Goal: Find specific page/section: Find specific page/section

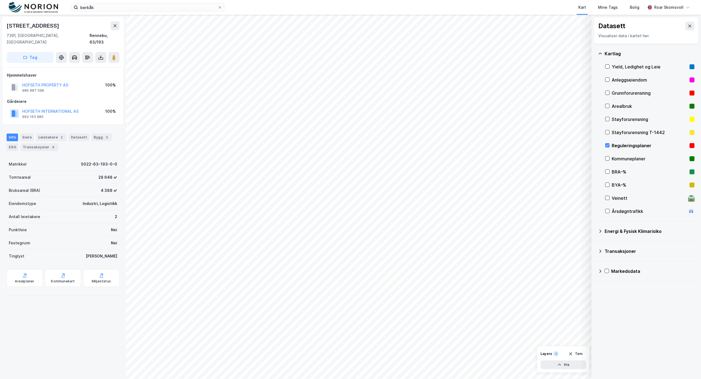
click at [608, 147] on icon at bounding box center [608, 146] width 4 height 4
click at [687, 28] on button at bounding box center [690, 26] width 9 height 9
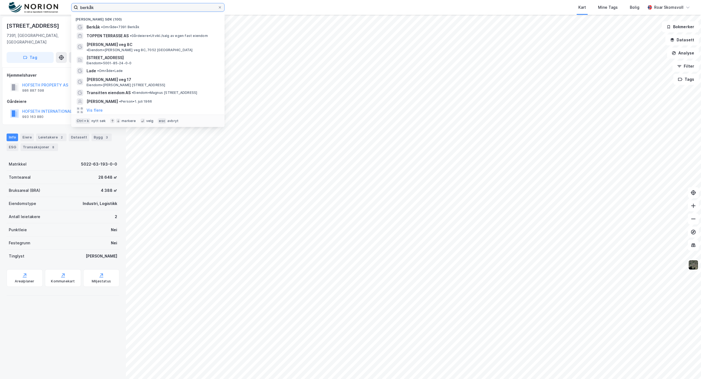
drag, startPoint x: 131, startPoint y: 7, endPoint x: 71, endPoint y: -1, distance: 60.5
click at [71, 0] on html "berkåk Nylige søk (100) Berkåk • Område • 7391 Berkåk TOPPEN TERRASSE AS • Gård…" at bounding box center [350, 189] width 701 height 379
paste input "Fra Emne Mottatt Størrelse Kategorier [PERSON_NAME] VS: Heggstadmyra 15-17 AS 1…"
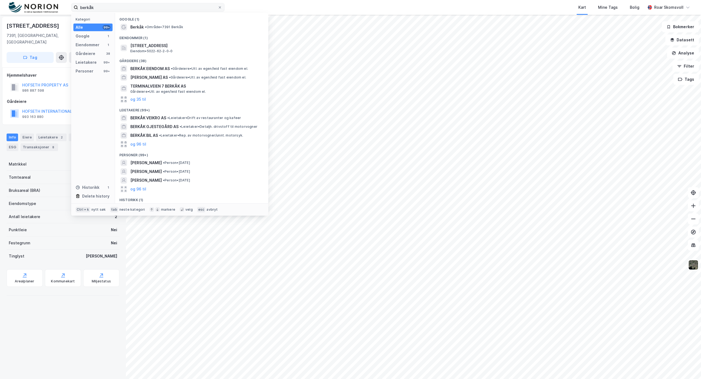
click at [134, 12] on label "berkåk" at bounding box center [147, 7] width 153 height 9
click at [134, 12] on input "berkåk" at bounding box center [148, 7] width 140 height 8
click at [107, 5] on input "berkåk" at bounding box center [148, 7] width 140 height 8
drag, startPoint x: 100, startPoint y: 8, endPoint x: 74, endPoint y: 5, distance: 26.5
click at [86, 8] on input "berkåk" at bounding box center [148, 7] width 140 height 8
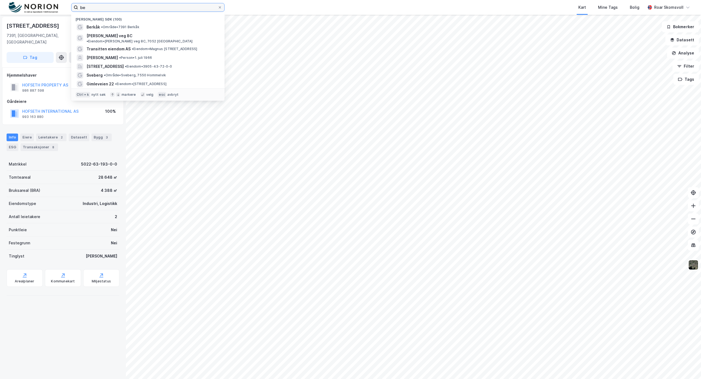
type input "b"
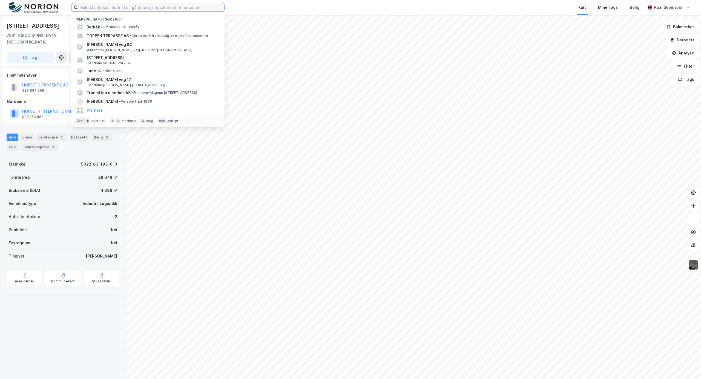
paste input "[STREET_ADDRESS]"
type input "[STREET_ADDRESS]"
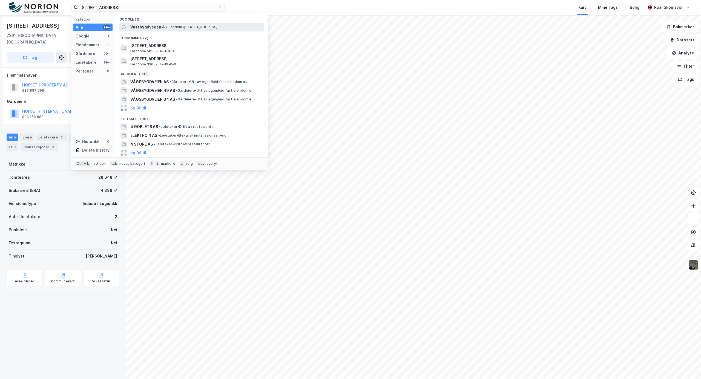
click at [167, 24] on div "Vassbygdvegen 4 • Eiendom • [STREET_ADDRESS]" at bounding box center [196, 27] width 133 height 7
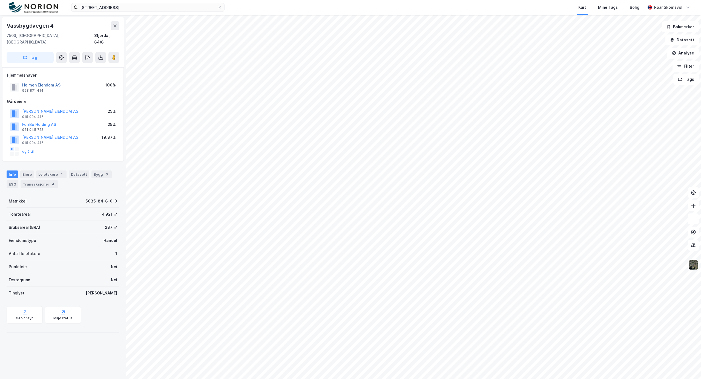
click at [0, 0] on button "Holmen Eiendom AS" at bounding box center [0, 0] width 0 height 0
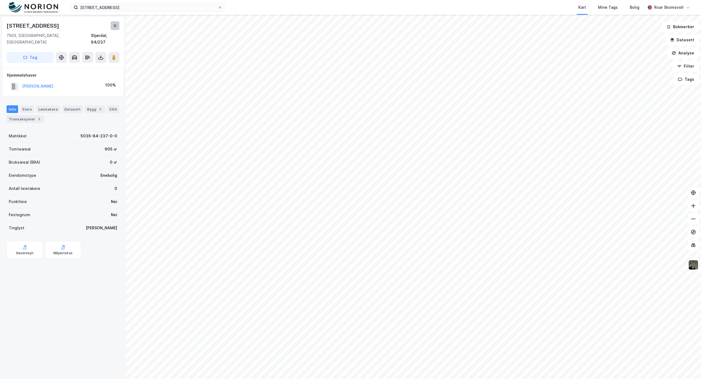
click at [116, 26] on icon at bounding box center [115, 26] width 4 height 4
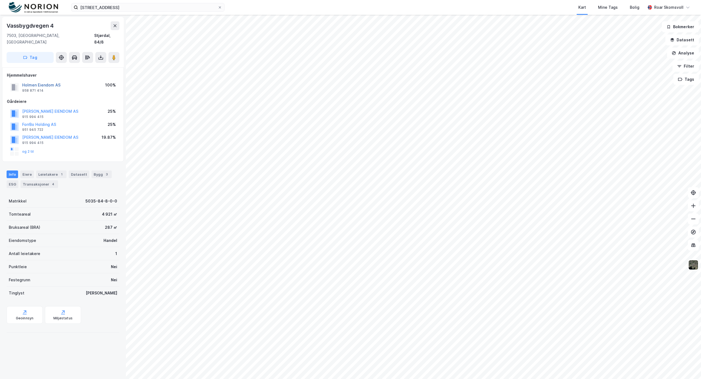
click at [0, 0] on button "Holmen Eiendom AS" at bounding box center [0, 0] width 0 height 0
drag, startPoint x: 112, startPoint y: 53, endPoint x: 119, endPoint y: 62, distance: 11.9
click at [113, 55] on image at bounding box center [113, 57] width 3 height 5
click at [0, 0] on button "Holmen Eiendom AS" at bounding box center [0, 0] width 0 height 0
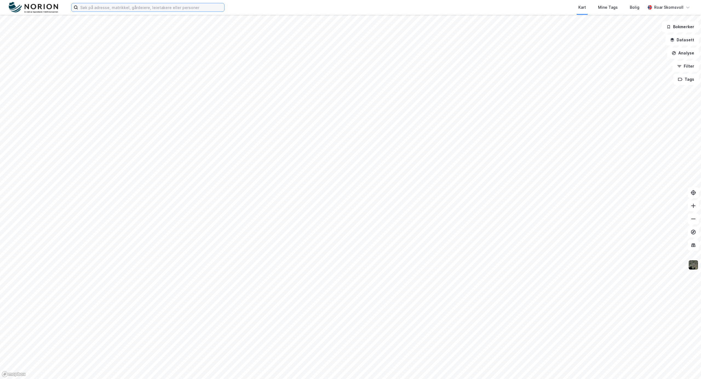
click at [87, 7] on input at bounding box center [151, 7] width 146 height 8
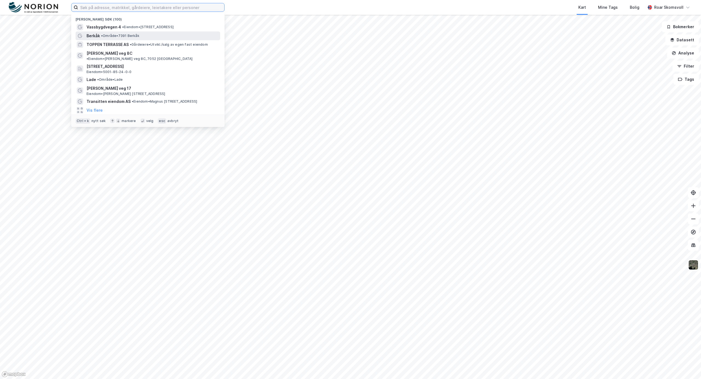
paste input "Myrveien 6"
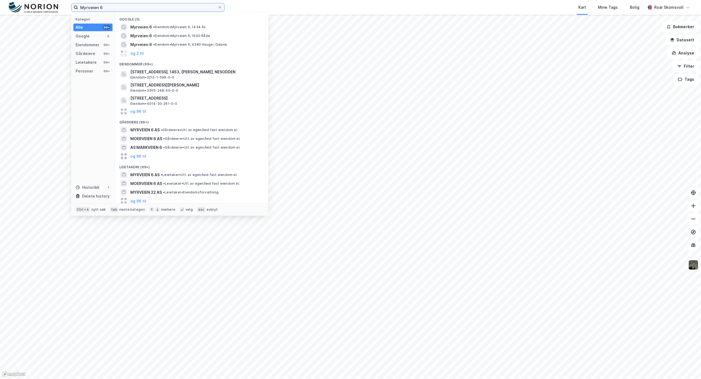
click at [157, 8] on input "Myrveien 6" at bounding box center [148, 7] width 140 height 8
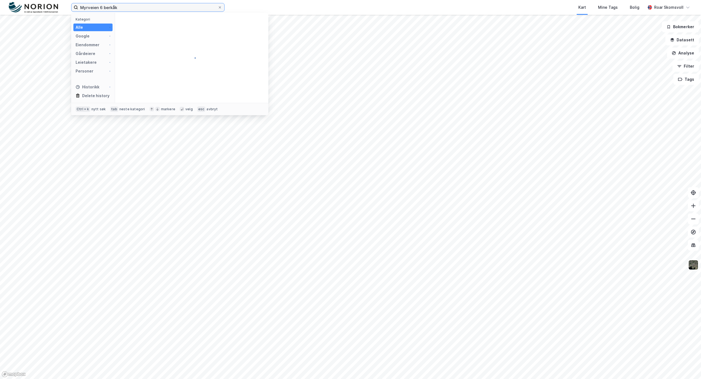
type input "Myrveien 6 berkåk"
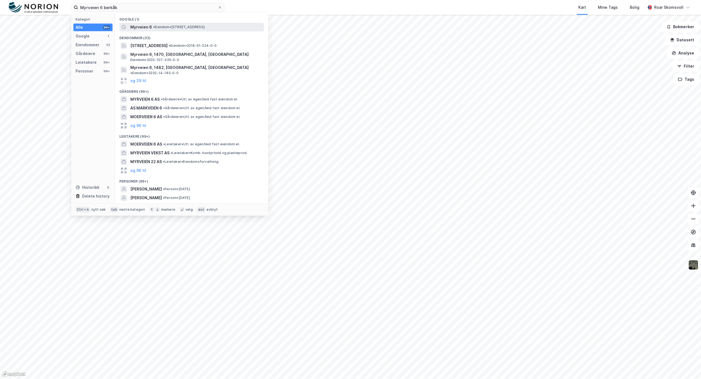
click at [165, 25] on span "• Eiendom • Myrveien 6, 7391 Rennebu" at bounding box center [179, 27] width 52 height 4
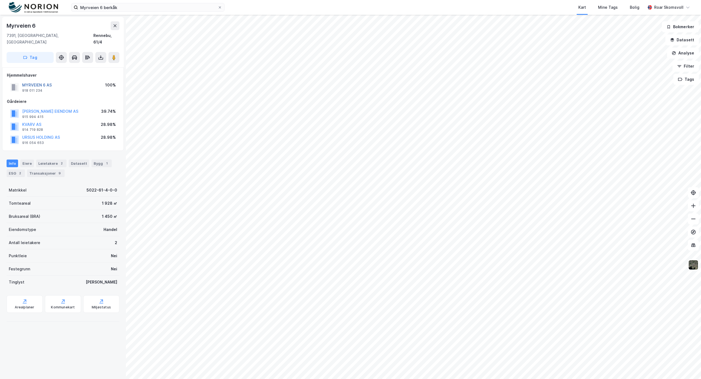
click at [0, 0] on button "MYRVEIEN 6 AS" at bounding box center [0, 0] width 0 height 0
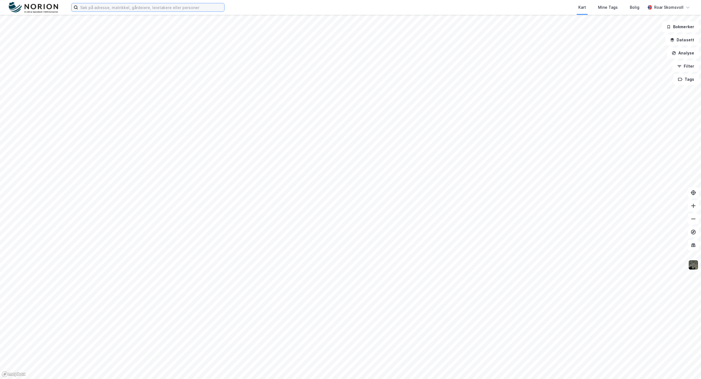
click at [123, 8] on input at bounding box center [151, 7] width 146 height 8
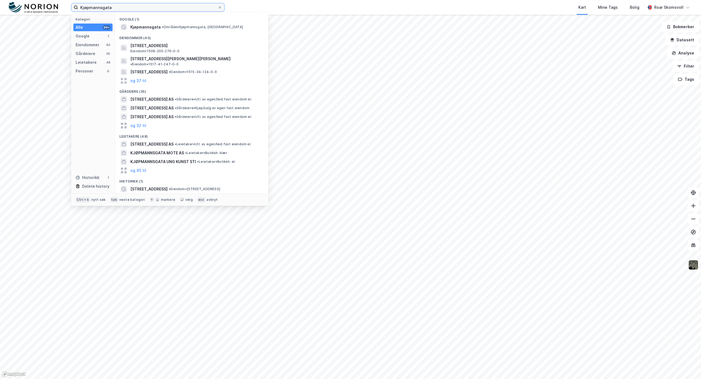
type input "Kjøpmannsgata"
